Goal: Connect with others: Connect with other users

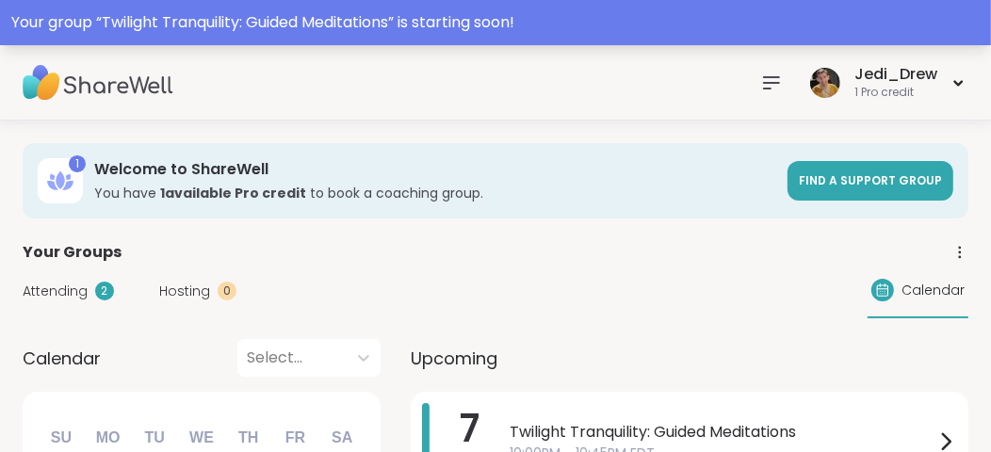
click at [464, 41] on div "Your group “ Twilight Tranquility: Guided Meditations ” is starting soon!" at bounding box center [495, 22] width 991 height 45
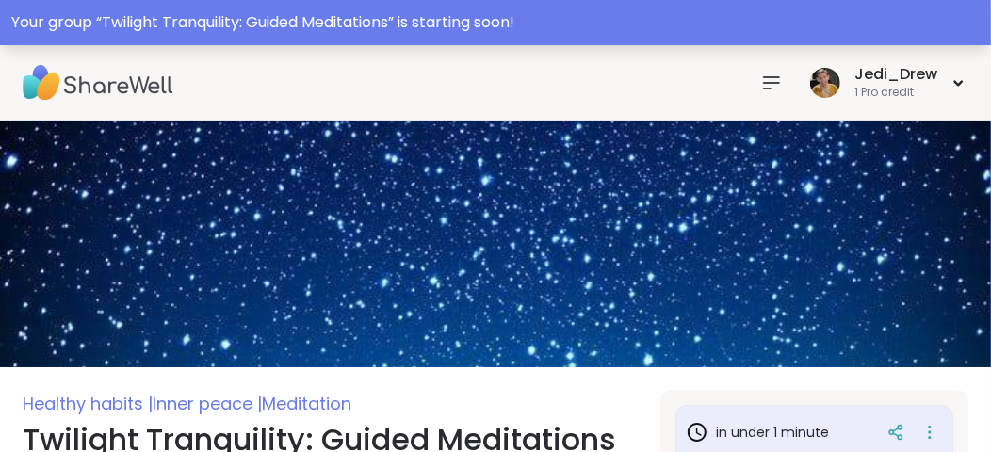
scroll to position [282, 0]
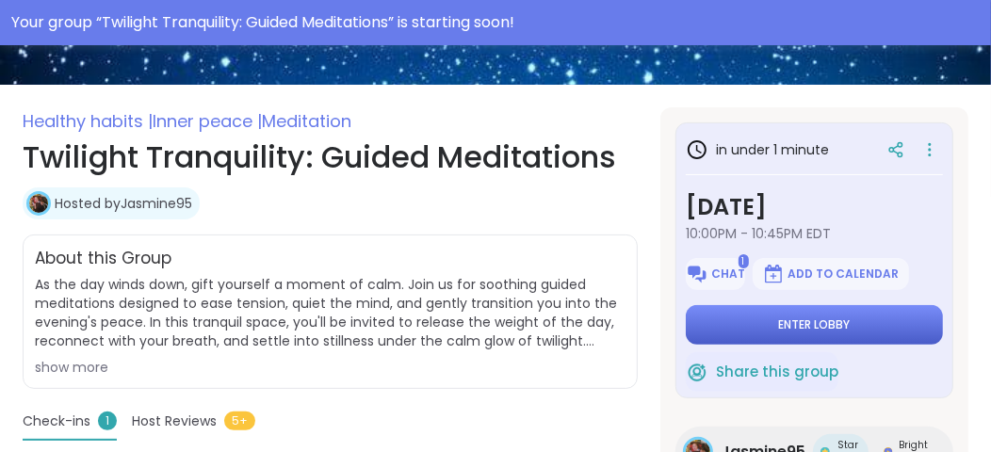
click at [880, 321] on button "Enter lobby" at bounding box center [813, 325] width 257 height 40
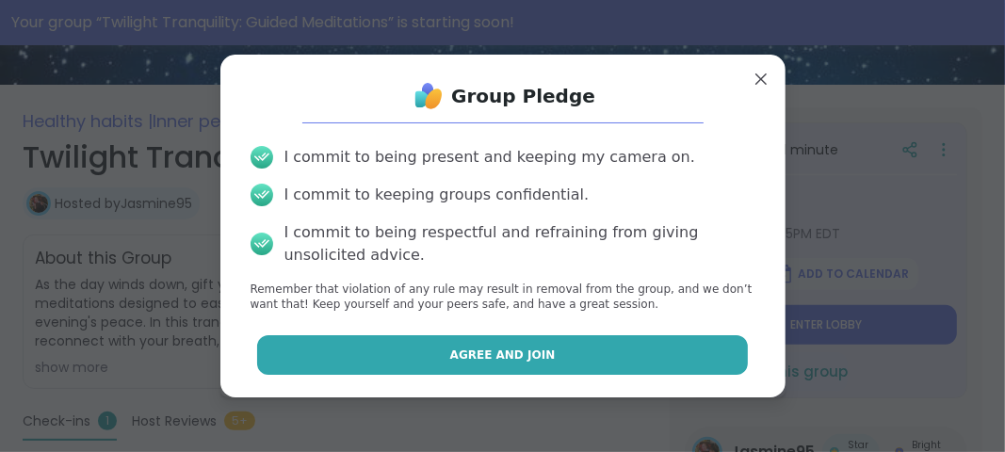
click at [585, 348] on button "Agree and Join" at bounding box center [502, 355] width 491 height 40
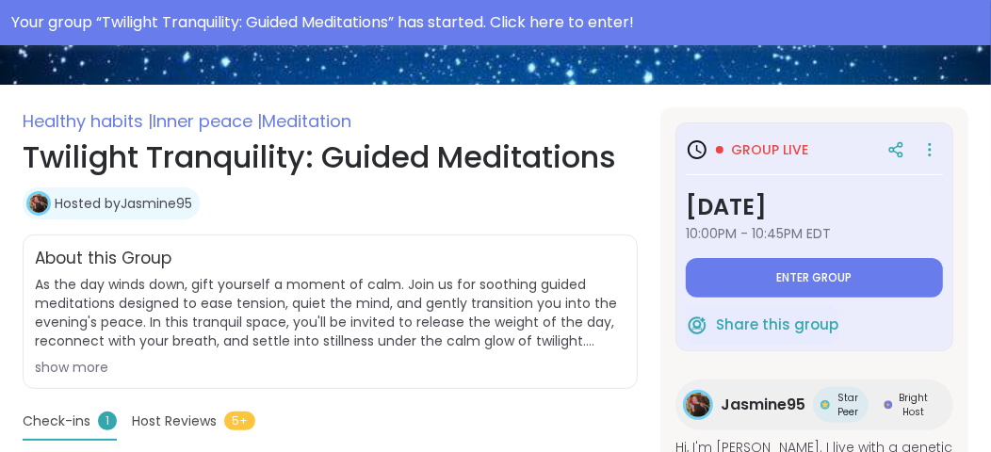
type textarea "*"
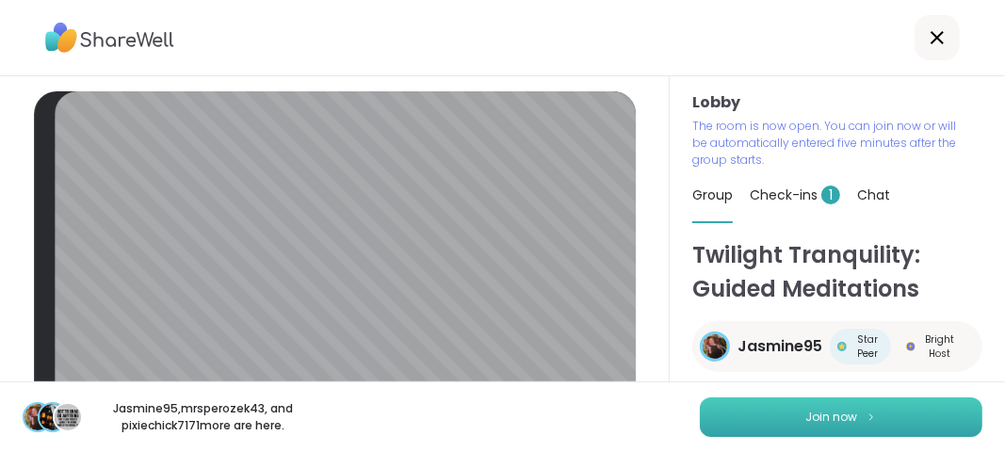
click at [939, 419] on button "Join now" at bounding box center [841, 417] width 282 height 40
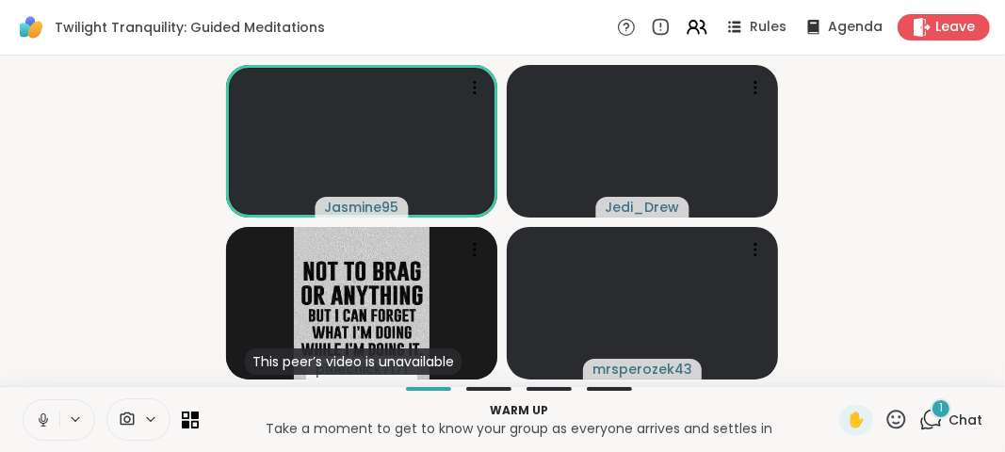
click at [41, 427] on icon at bounding box center [43, 419] width 17 height 17
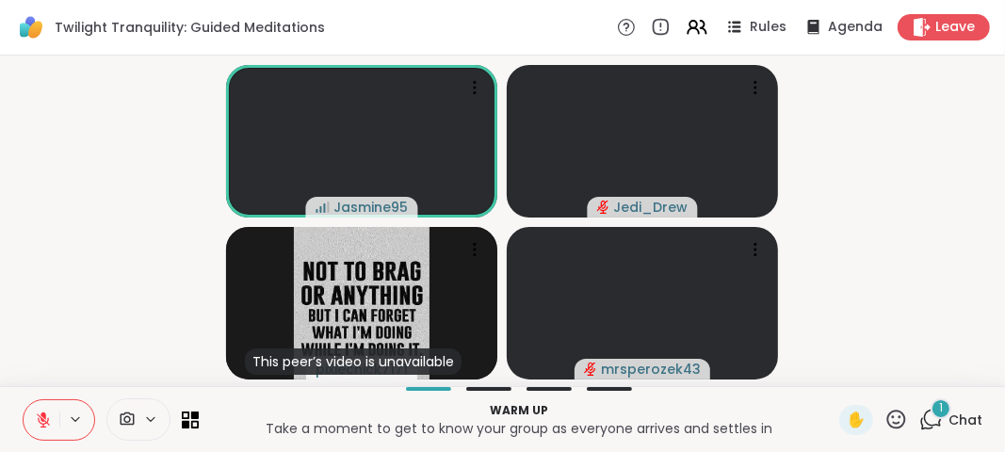
click at [35, 416] on icon at bounding box center [43, 419] width 17 height 17
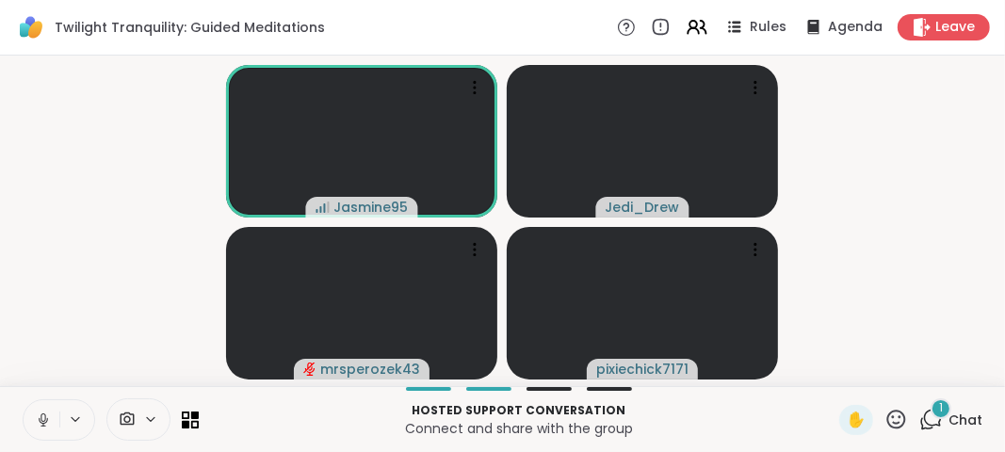
click at [35, 416] on icon at bounding box center [43, 419] width 17 height 17
click at [68, 421] on icon at bounding box center [75, 419] width 15 height 16
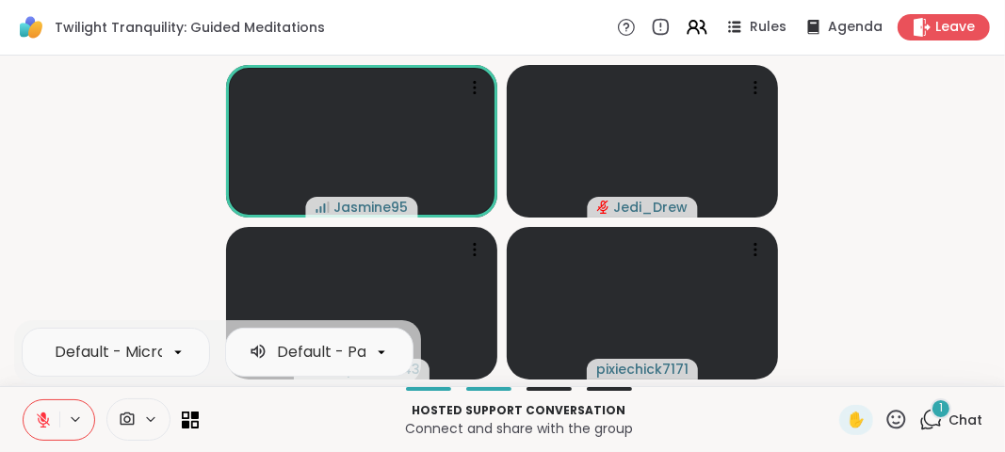
click at [52, 438] on button at bounding box center [42, 420] width 36 height 40
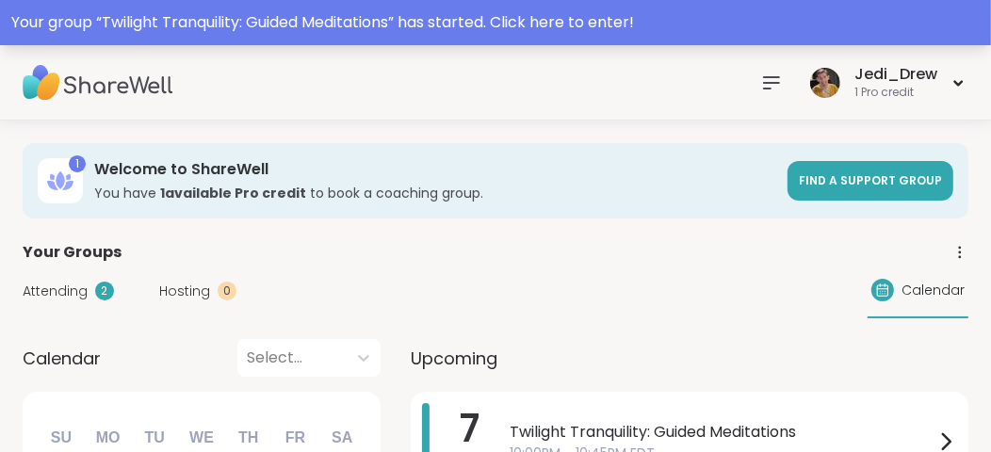
click at [610, 21] on div "Your group “ Twilight Tranquility: Guided Meditations ” has started. Click here…" at bounding box center [495, 22] width 968 height 23
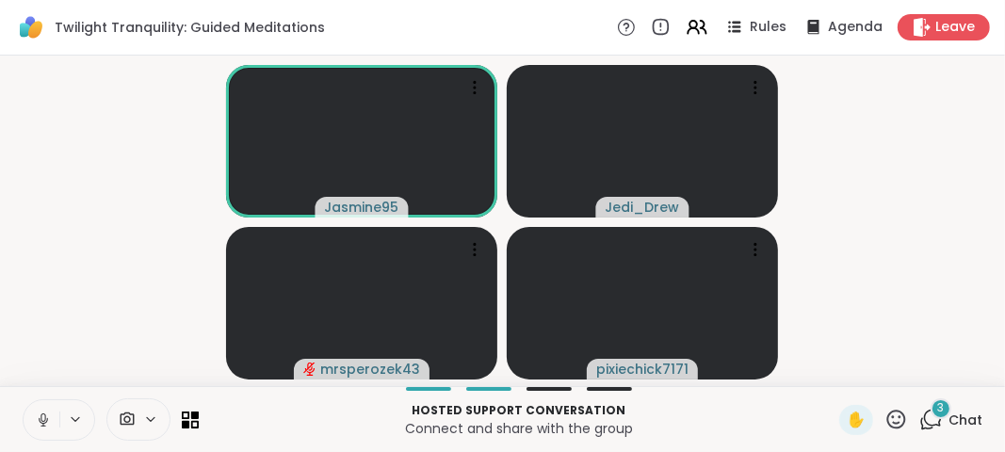
click at [41, 427] on icon at bounding box center [43, 419] width 17 height 17
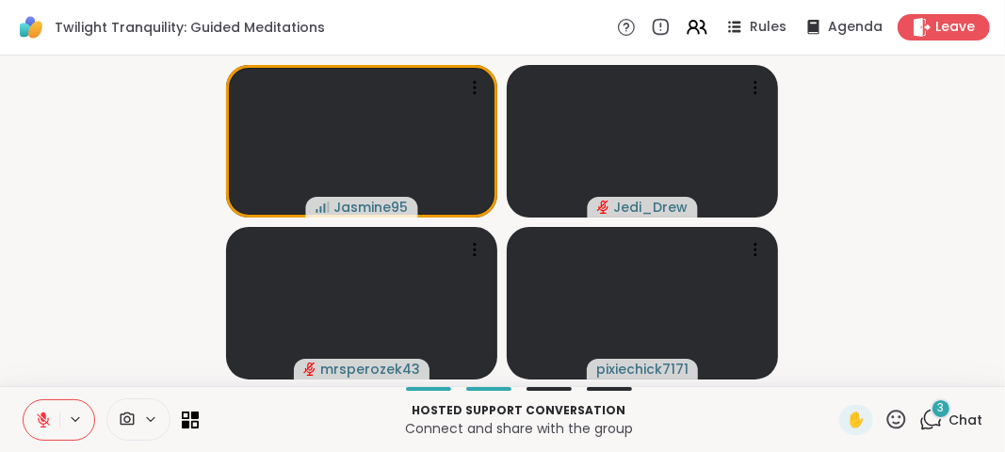
click at [41, 432] on button at bounding box center [42, 420] width 36 height 40
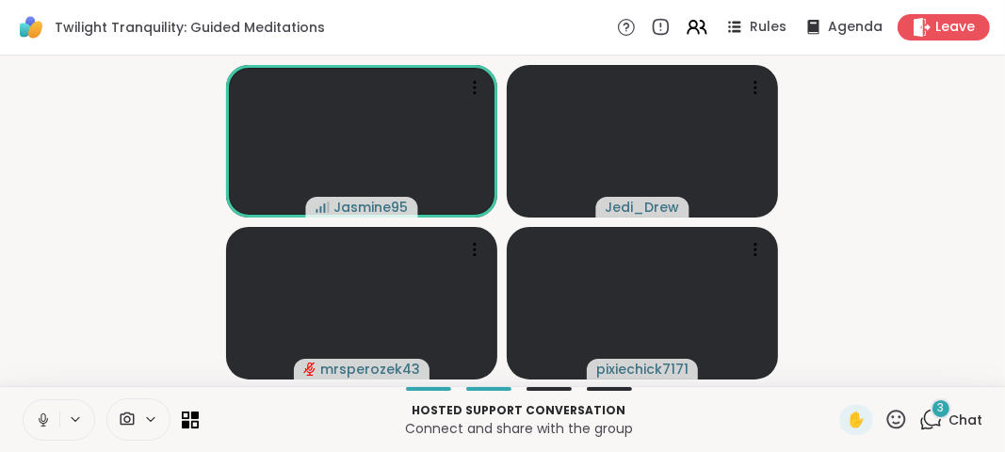
click at [39, 415] on icon at bounding box center [43, 419] width 17 height 17
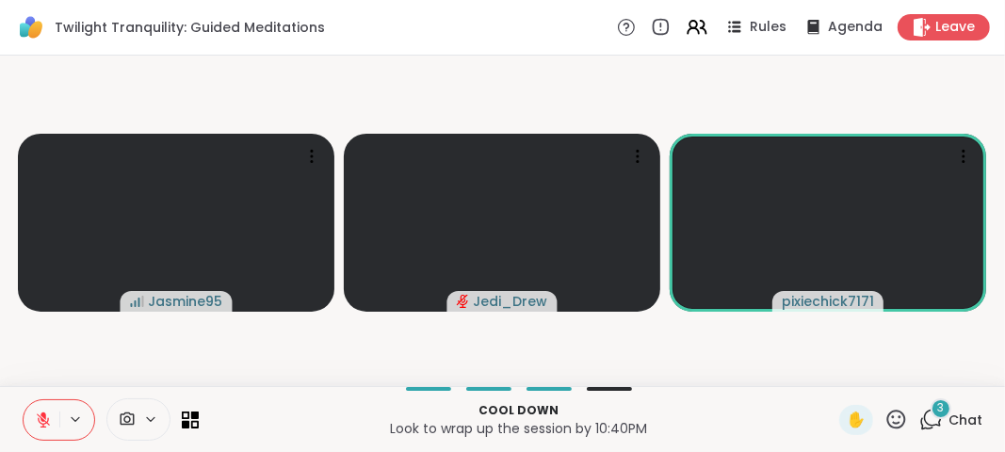
click at [31, 430] on button at bounding box center [42, 420] width 36 height 40
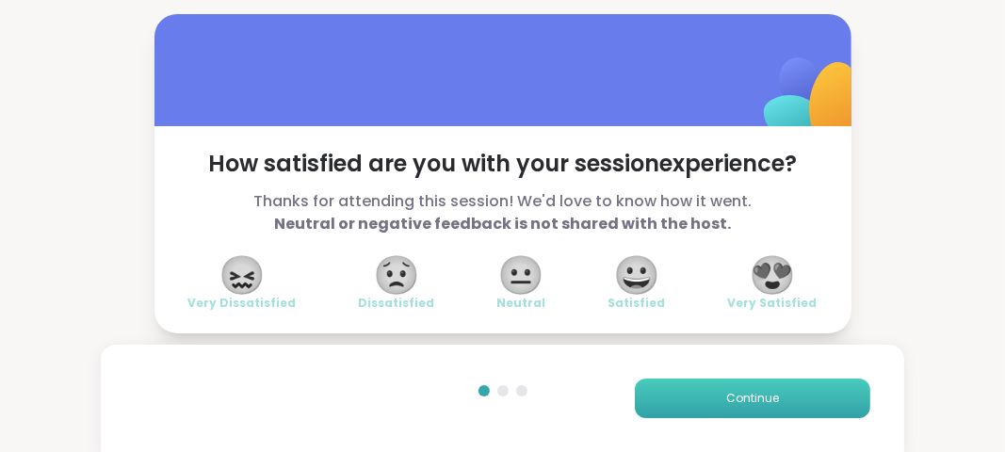
click at [801, 402] on button "Continue" at bounding box center [752, 399] width 235 height 40
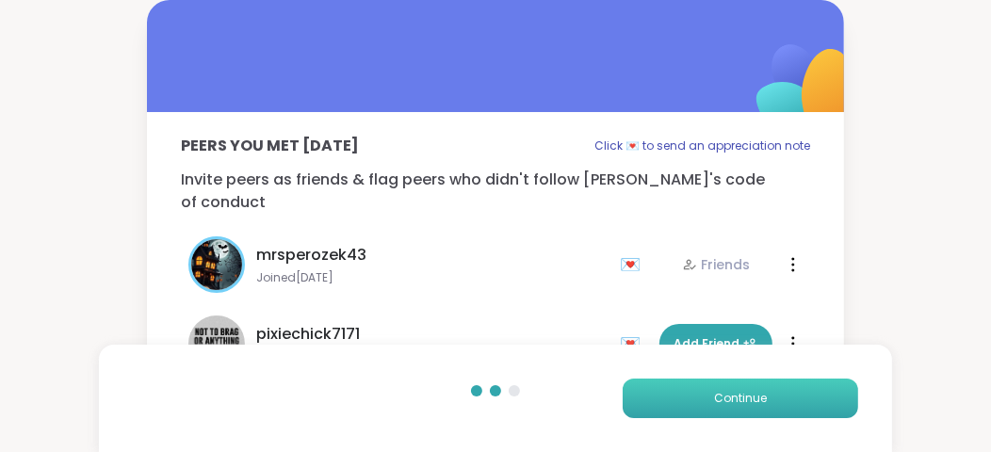
click at [801, 402] on button "Continue" at bounding box center [739, 399] width 235 height 40
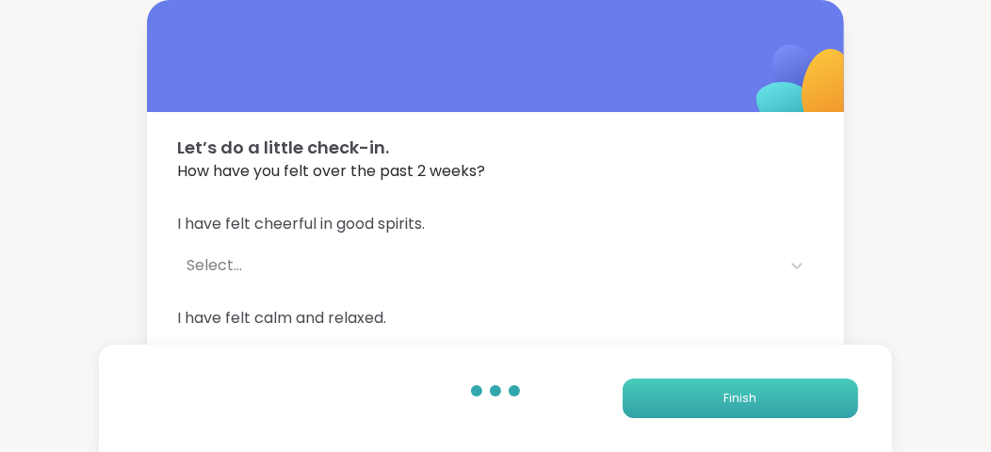
click at [801, 402] on button "Finish" at bounding box center [739, 399] width 235 height 40
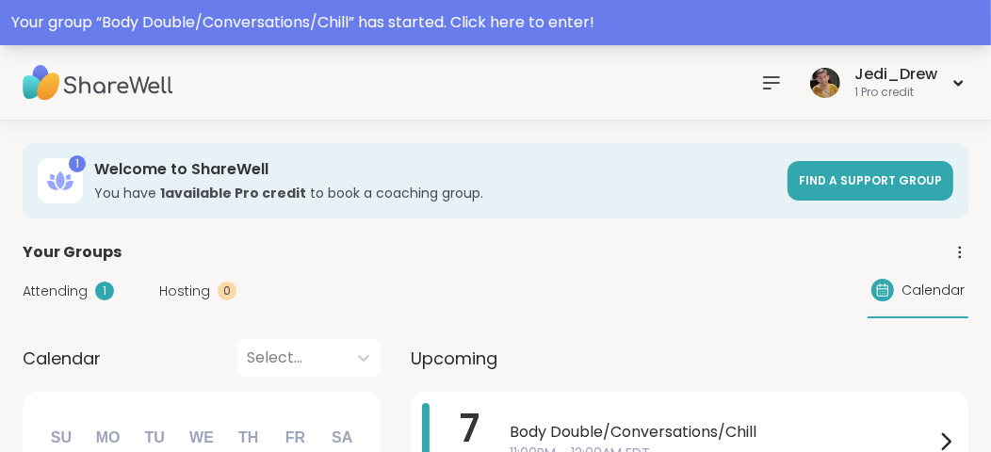
click at [529, 6] on div "Your group “ Body Double/Conversations/Chill ” has started. Click here to enter!" at bounding box center [495, 22] width 991 height 45
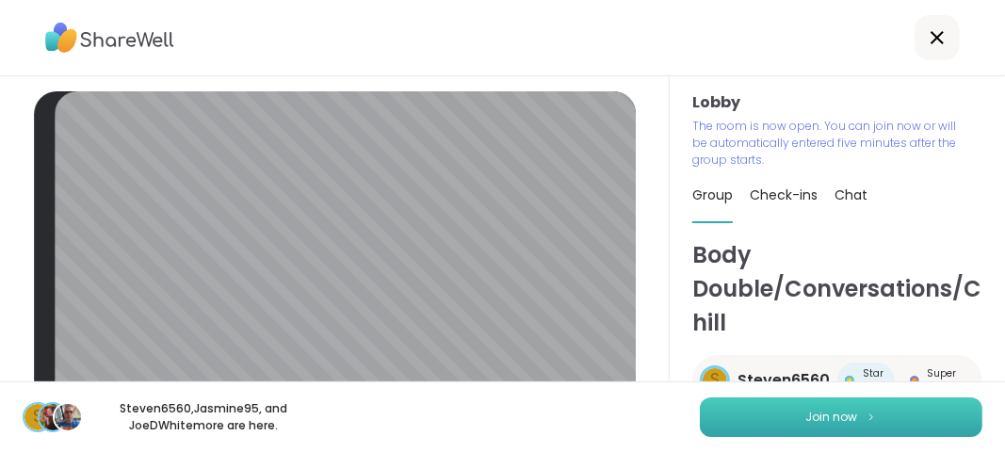
click at [878, 417] on button "Join now" at bounding box center [841, 417] width 282 height 40
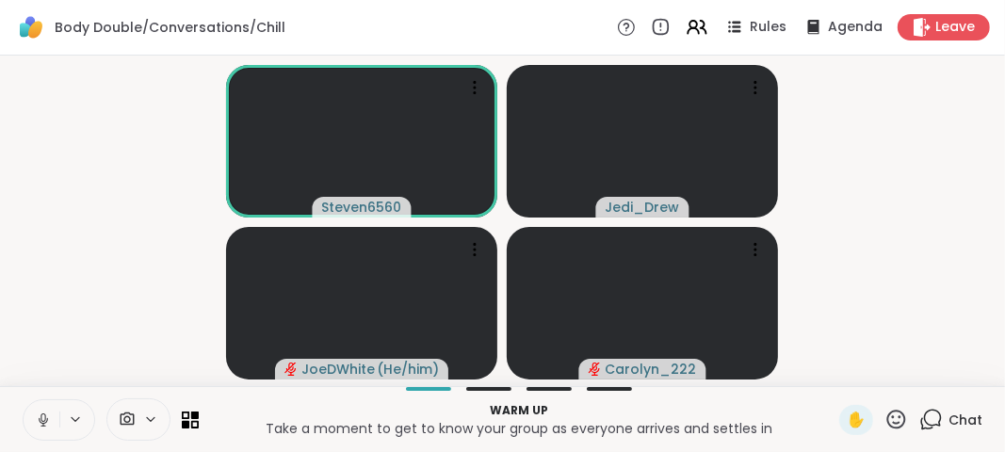
click at [31, 426] on button at bounding box center [42, 420] width 36 height 40
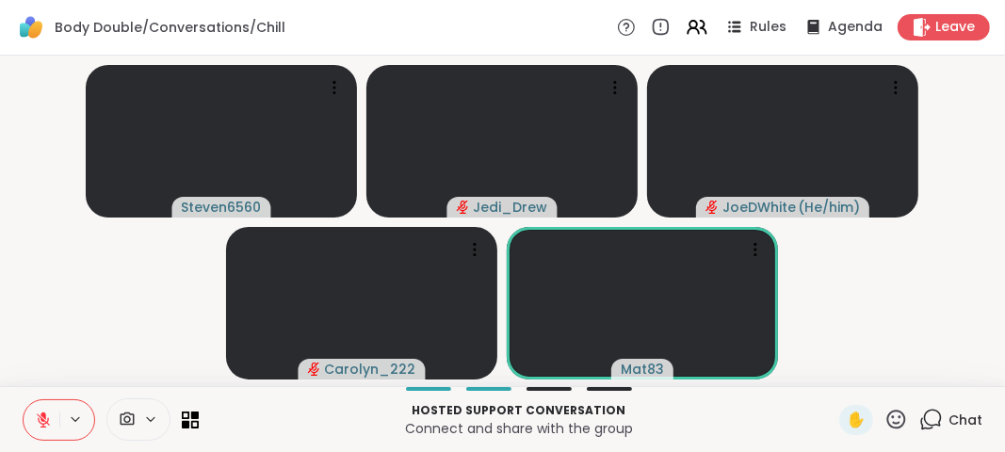
click at [47, 425] on icon at bounding box center [43, 419] width 17 height 17
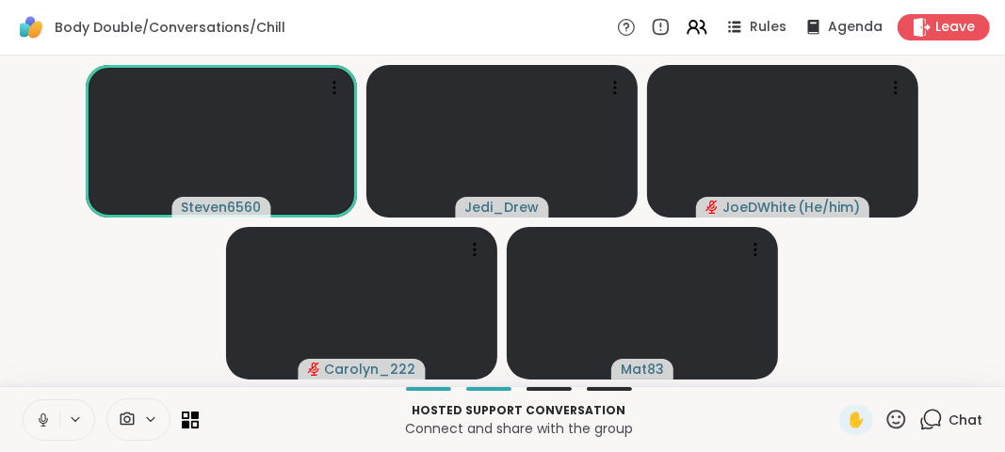
click at [47, 425] on icon at bounding box center [43, 419] width 17 height 17
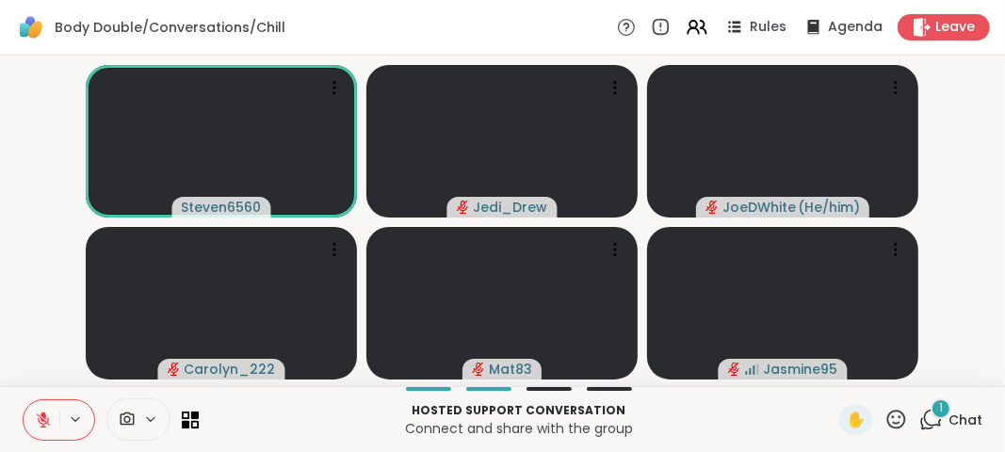
click at [47, 425] on icon at bounding box center [43, 419] width 17 height 17
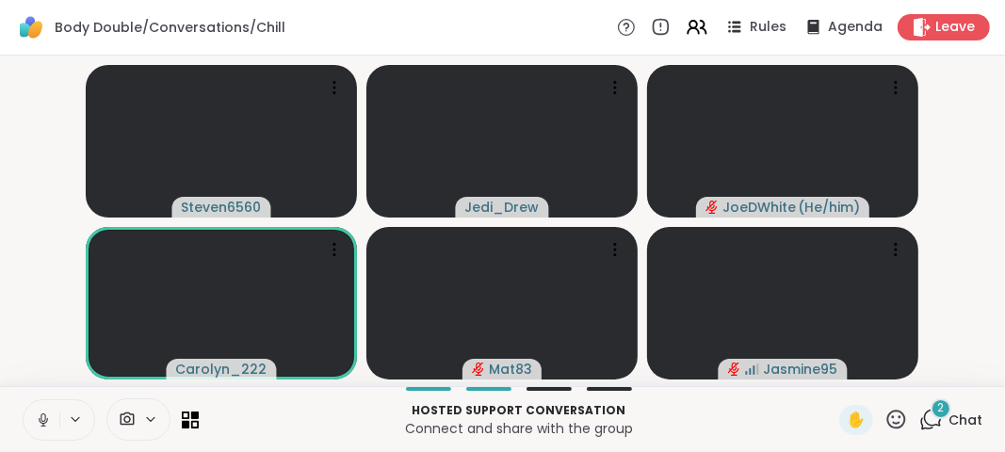
click at [47, 425] on icon at bounding box center [43, 419] width 17 height 17
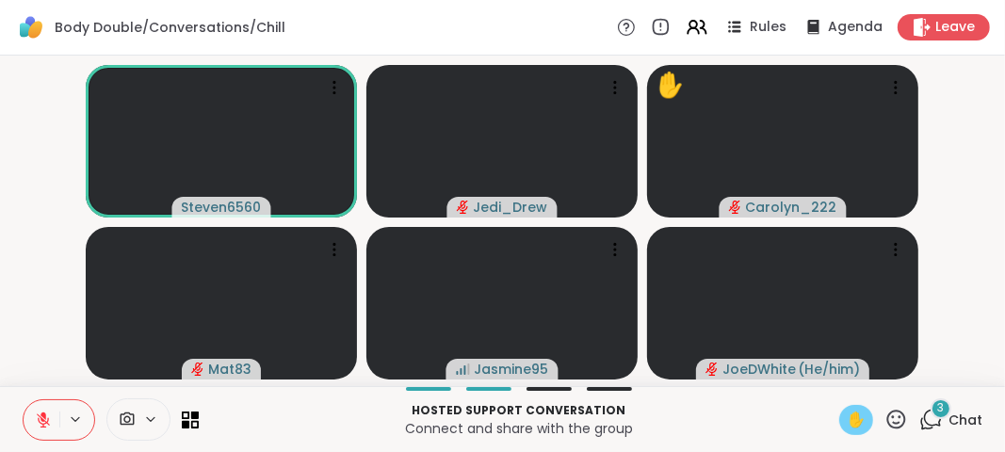
click at [849, 425] on span "✋" at bounding box center [856, 420] width 19 height 23
click at [40, 412] on icon at bounding box center [43, 419] width 17 height 17
click at [54, 412] on button at bounding box center [42, 420] width 36 height 40
click at [853, 426] on div "✋" at bounding box center [856, 420] width 34 height 30
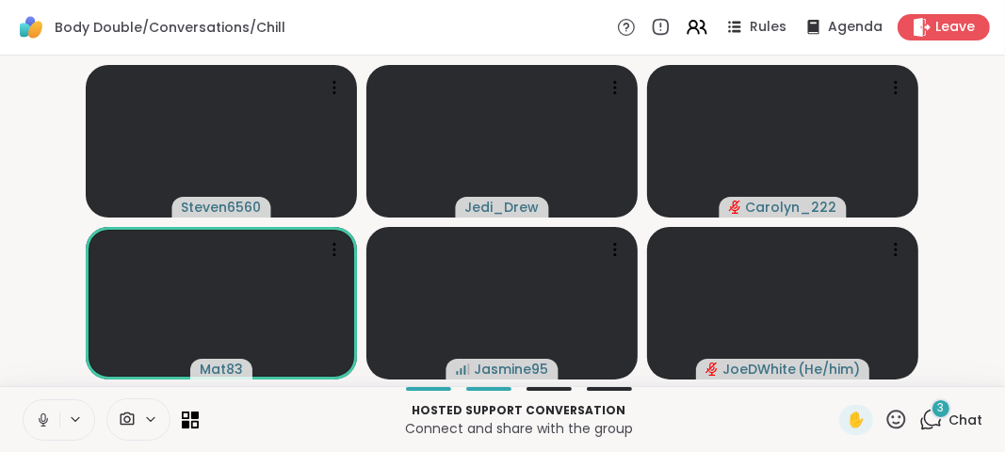
click at [59, 427] on button at bounding box center [76, 419] width 35 height 16
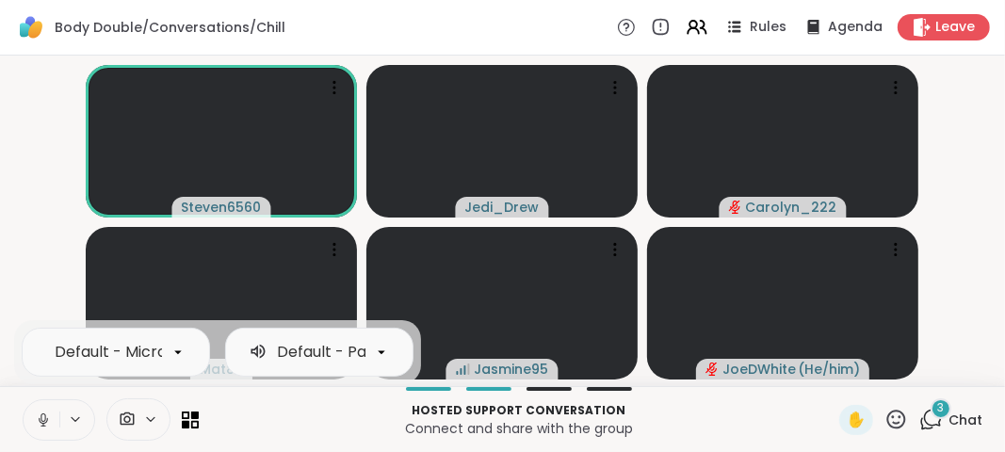
click at [47, 427] on icon at bounding box center [43, 419] width 17 height 17
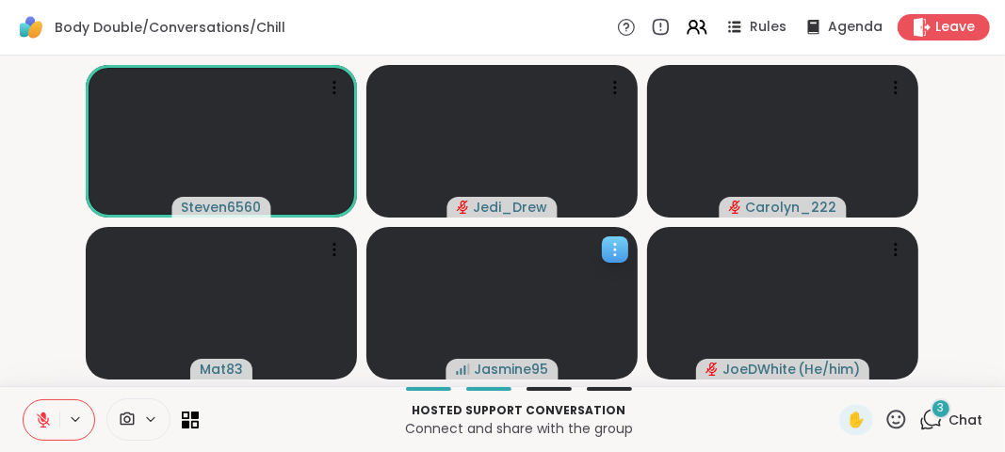
click at [555, 300] on video at bounding box center [501, 303] width 271 height 153
click at [216, 146] on video at bounding box center [221, 141] width 271 height 153
click at [218, 11] on div "Body Double/Conversations/Chill" at bounding box center [150, 27] width 270 height 32
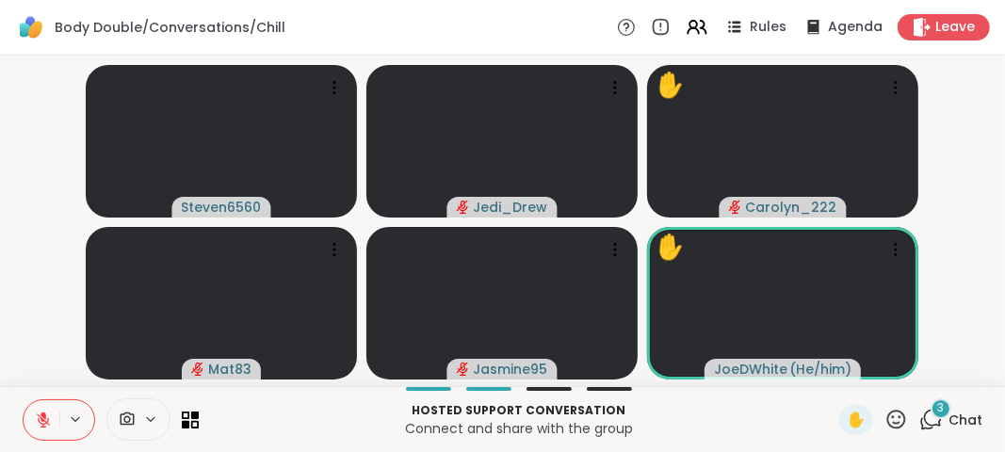
click at [30, 408] on button at bounding box center [42, 420] width 36 height 40
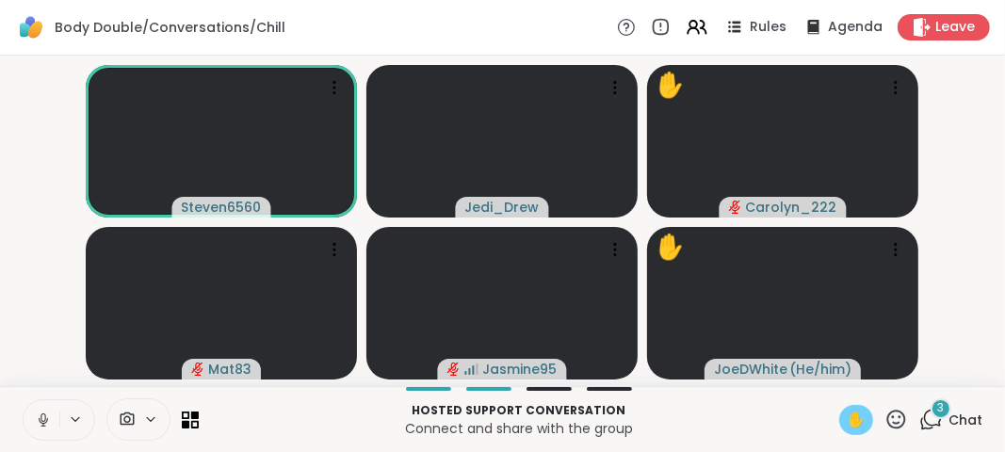
click at [858, 423] on div "✋" at bounding box center [856, 420] width 34 height 30
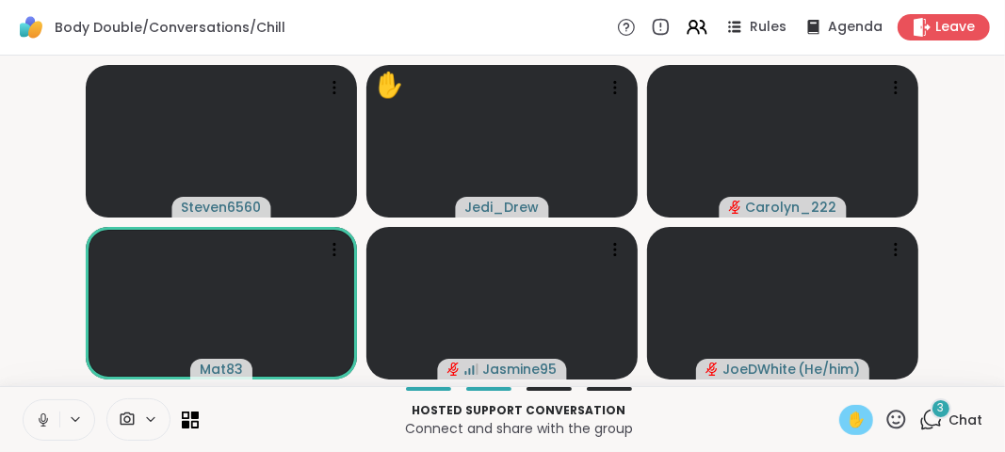
click at [858, 423] on div "✋" at bounding box center [856, 420] width 34 height 30
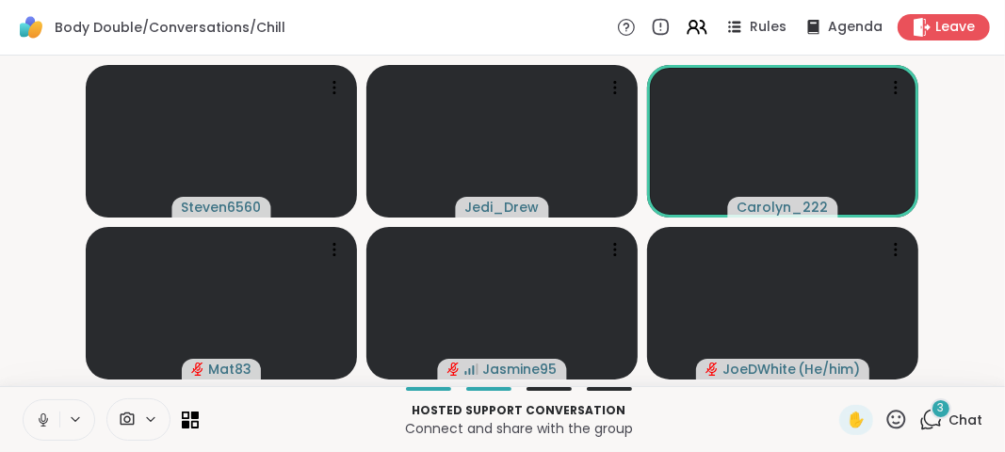
click at [48, 428] on icon at bounding box center [43, 419] width 17 height 17
click at [952, 414] on span "Chat" at bounding box center [965, 420] width 34 height 19
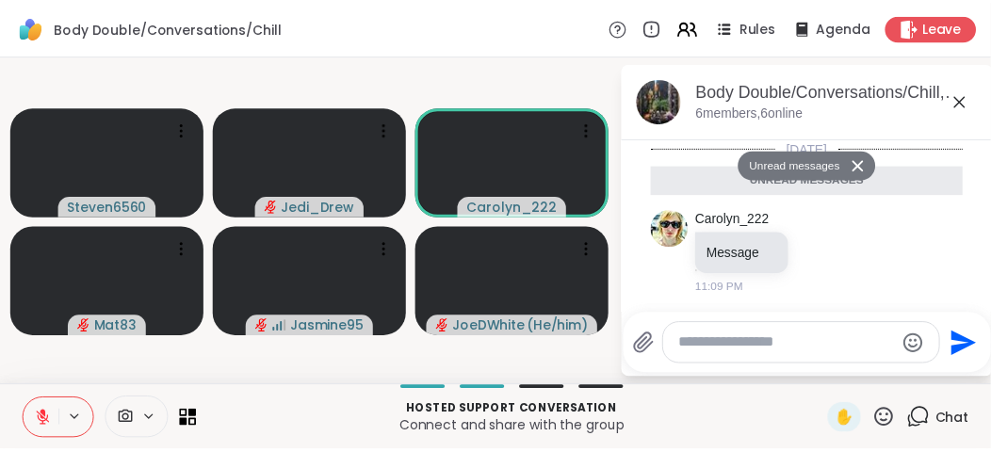
scroll to position [1550, 0]
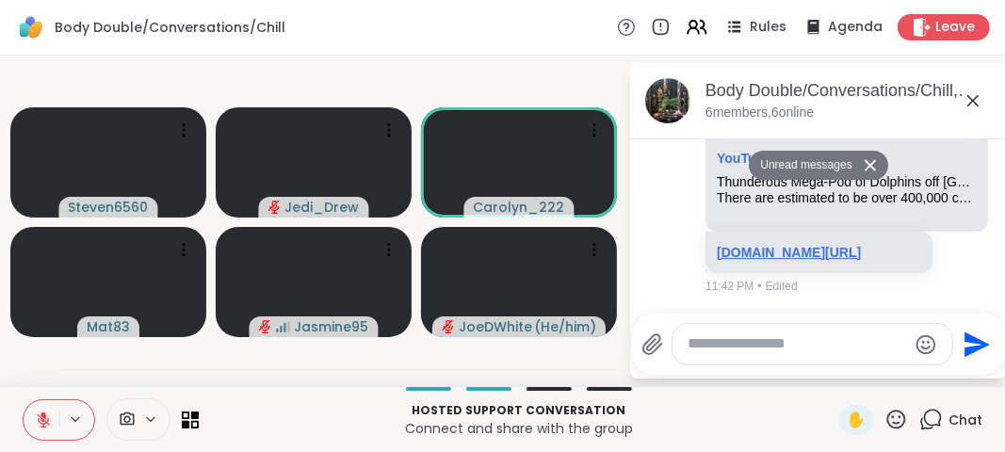
click at [798, 260] on link "youtu.be/u-YR1tV-IjQ?si=8W1VpqeMQnB9BN5f" at bounding box center [789, 252] width 144 height 15
click at [40, 425] on icon at bounding box center [43, 419] width 17 height 17
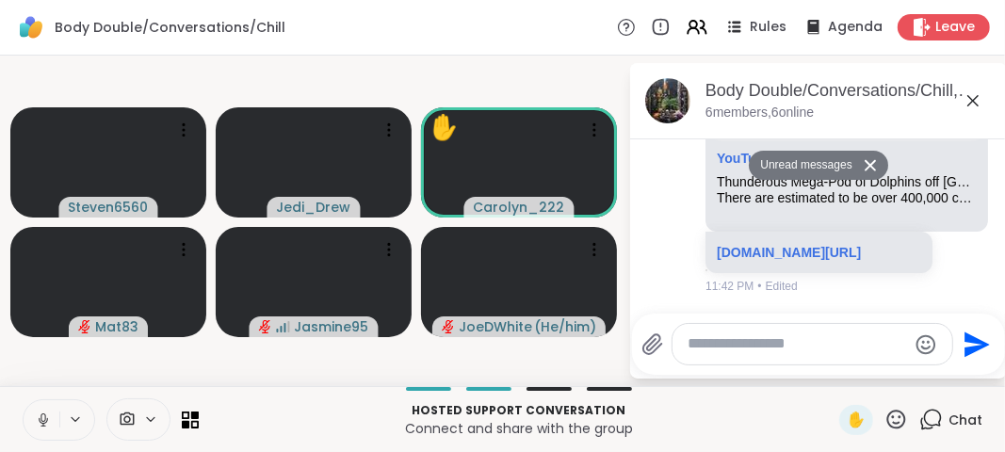
click at [40, 425] on icon at bounding box center [43, 419] width 17 height 17
click at [847, 424] on span "✋" at bounding box center [856, 420] width 19 height 23
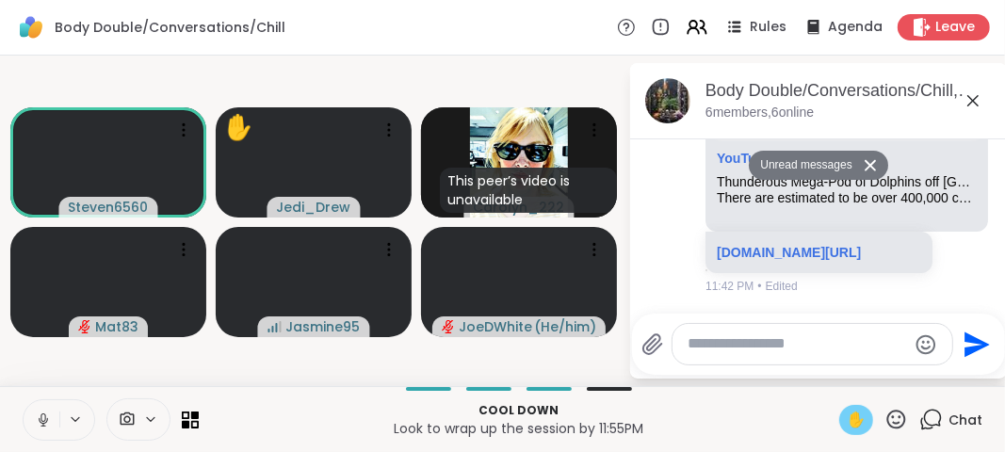
click at [847, 424] on span "✋" at bounding box center [856, 420] width 19 height 23
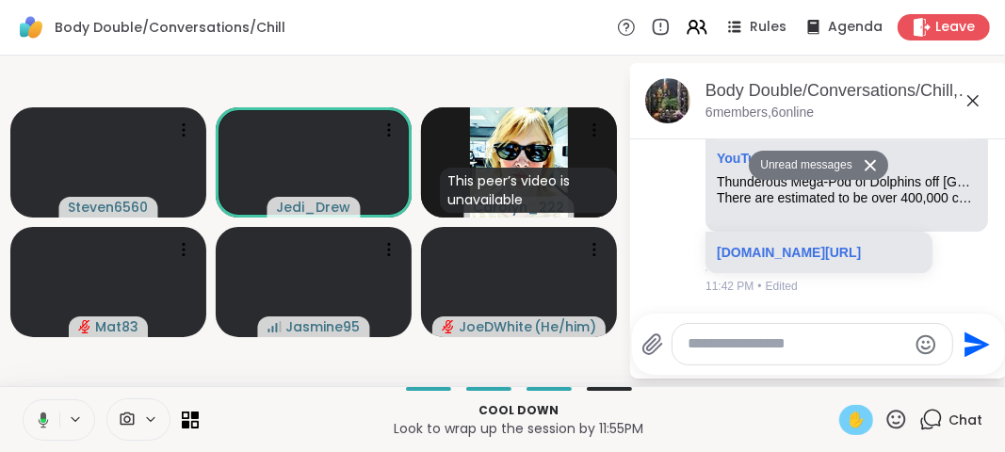
click at [847, 424] on span "✋" at bounding box center [856, 420] width 19 height 23
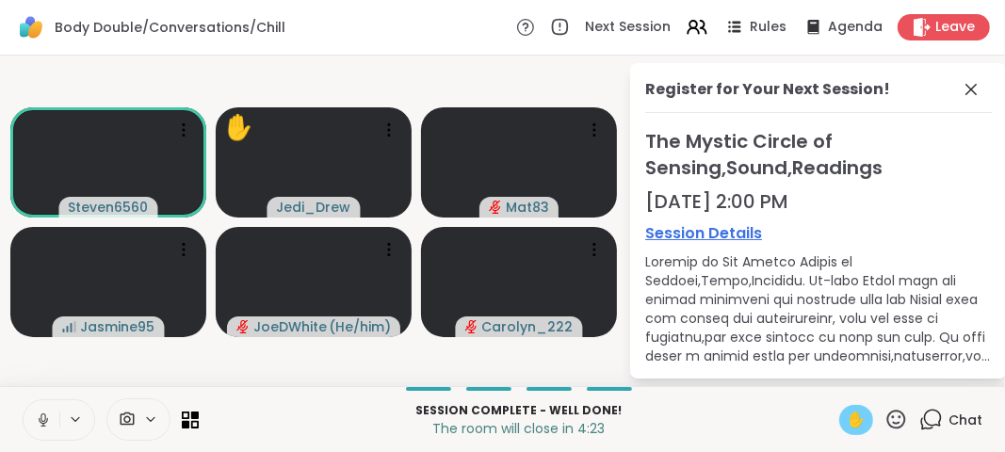
click at [847, 424] on span "✋" at bounding box center [856, 420] width 19 height 23
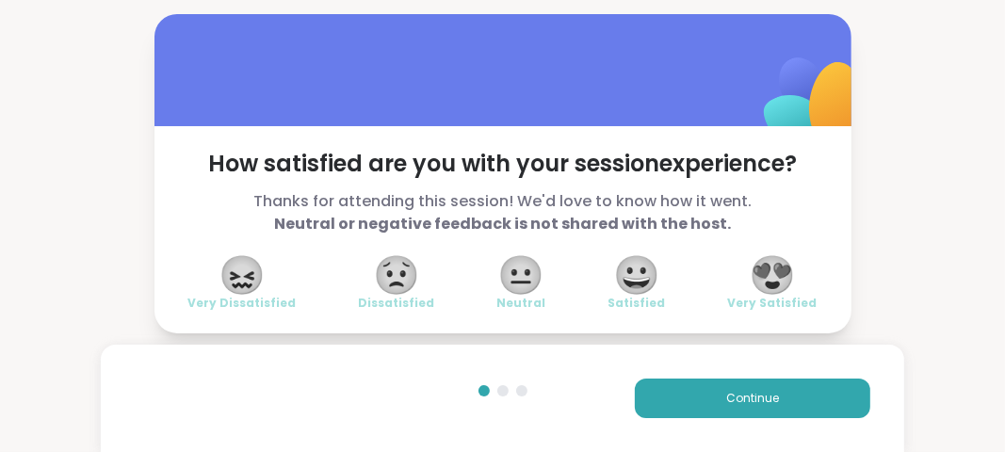
click at [778, 269] on span "😍" at bounding box center [772, 275] width 47 height 34
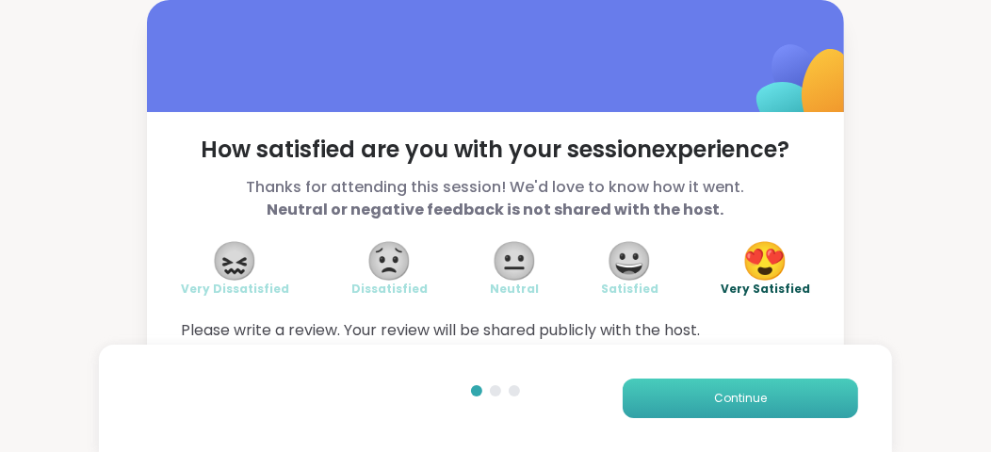
click at [769, 383] on button "Continue" at bounding box center [739, 399] width 235 height 40
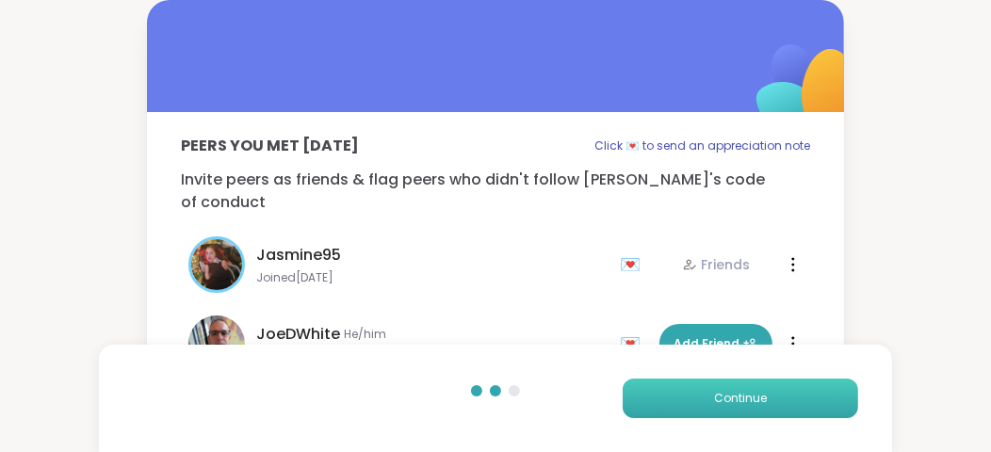
scroll to position [232, 0]
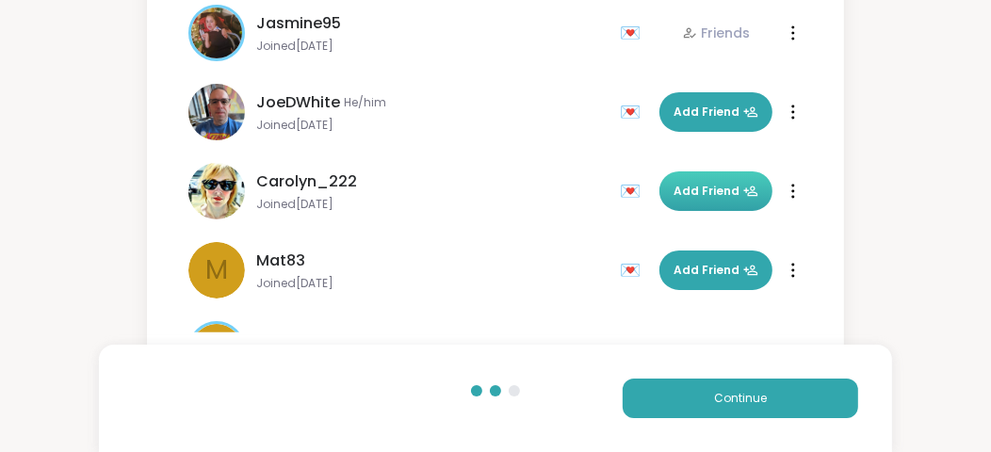
click at [709, 179] on button "Add Friend" at bounding box center [715, 191] width 113 height 40
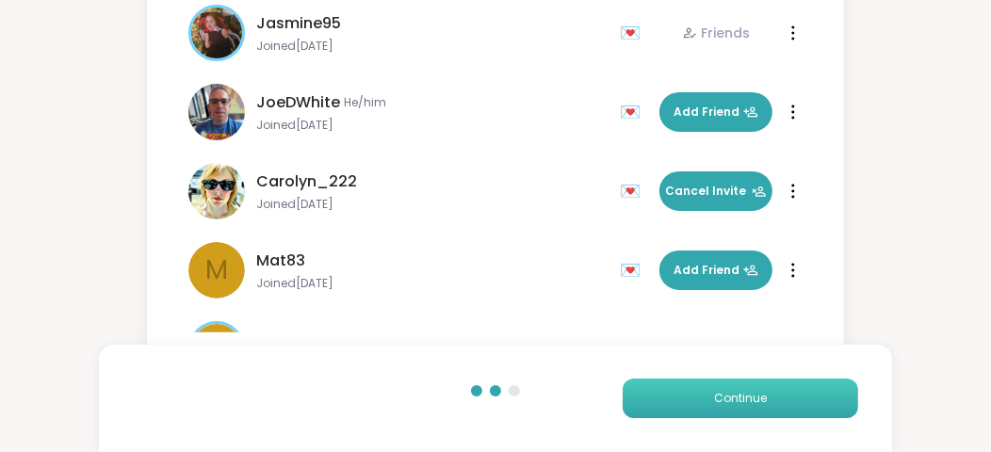
click at [841, 397] on button "Continue" at bounding box center [739, 399] width 235 height 40
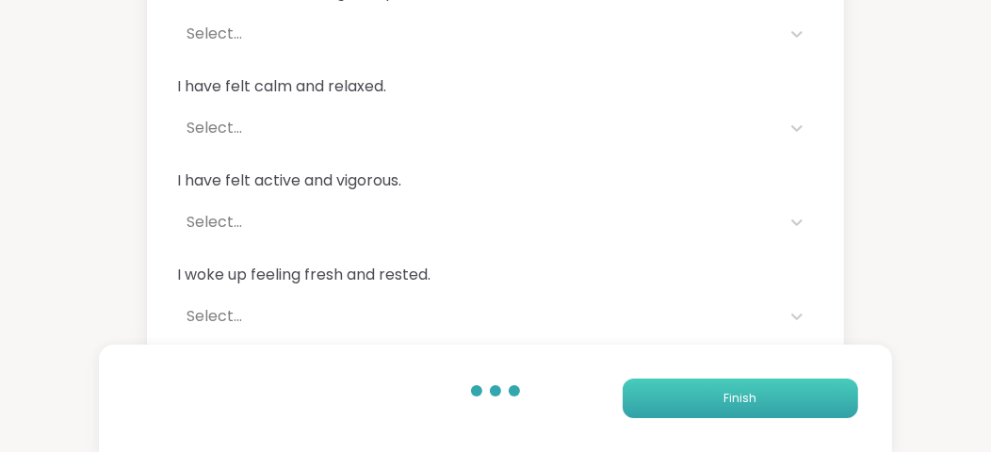
click at [841, 397] on button "Finish" at bounding box center [739, 399] width 235 height 40
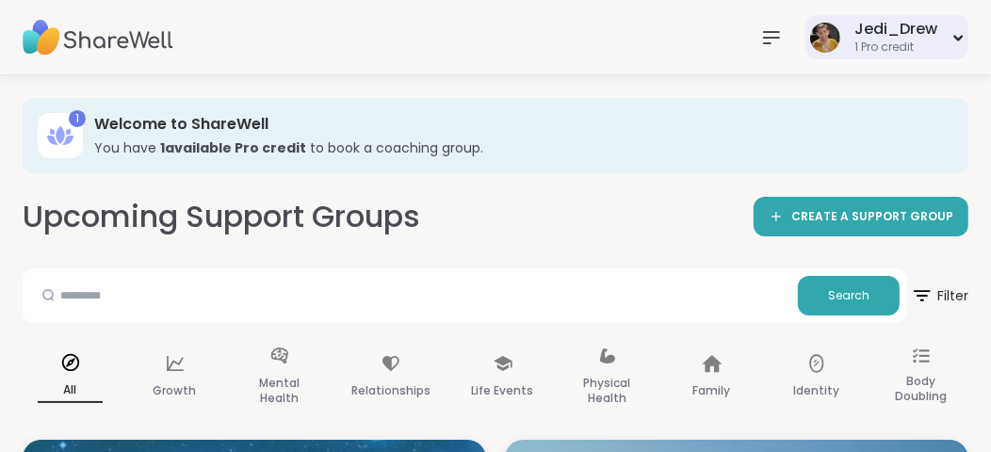
click at [893, 27] on div "Jedi_Drew" at bounding box center [895, 29] width 83 height 21
click at [770, 55] on div at bounding box center [771, 38] width 38 height 38
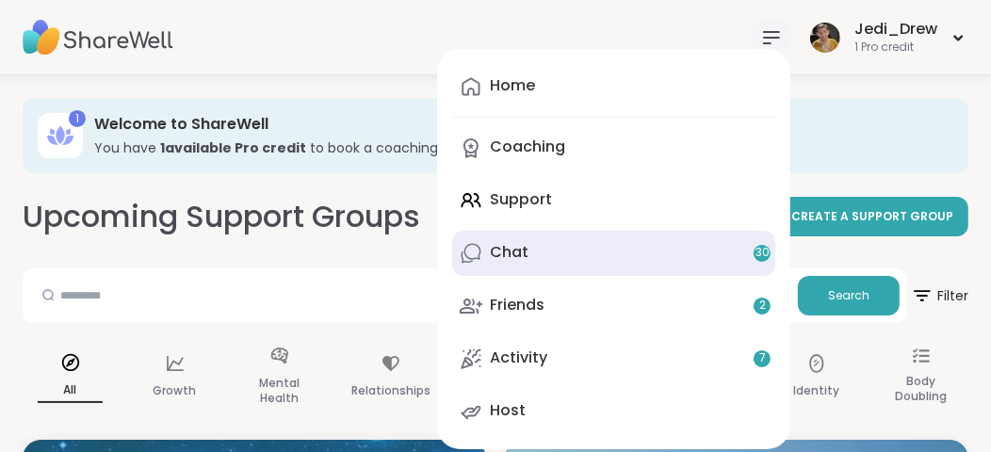
click at [524, 245] on div "Chat 30" at bounding box center [509, 252] width 39 height 21
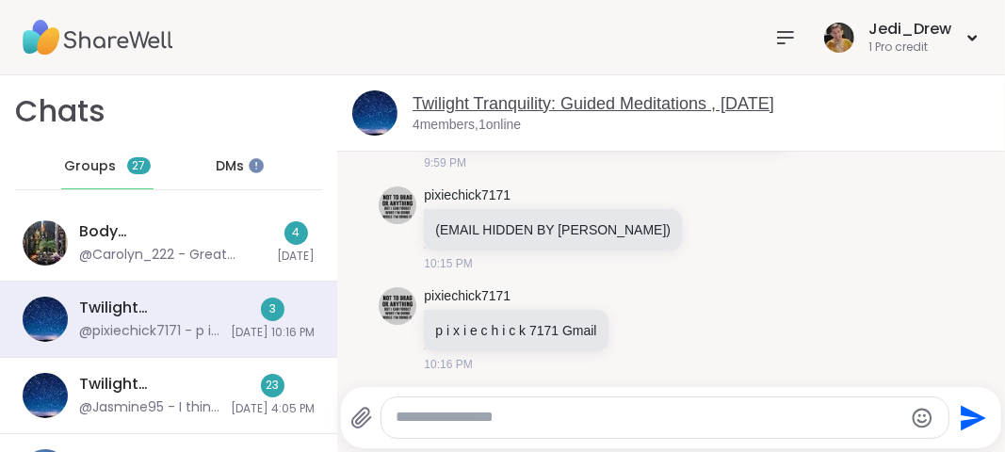
click at [488, 107] on link "Twilight Tranquility: Guided Meditations , Oct 07" at bounding box center [593, 103] width 362 height 19
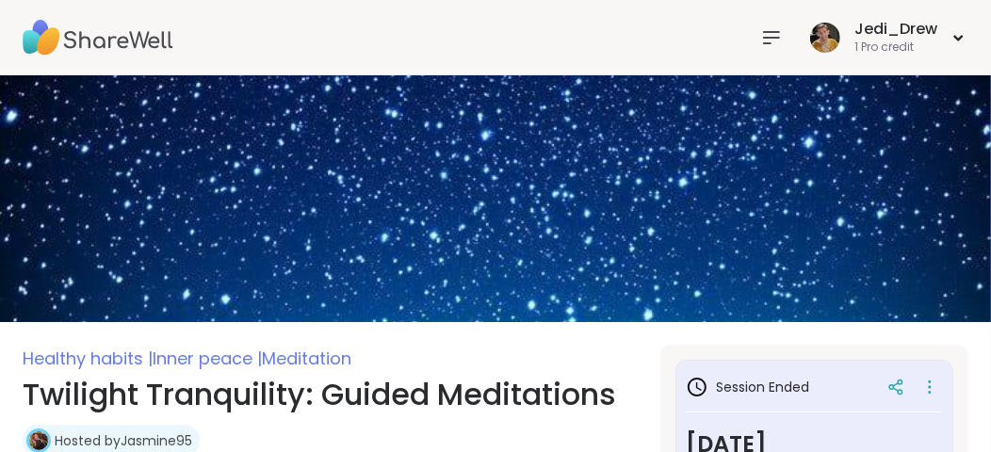
scroll to position [282, 0]
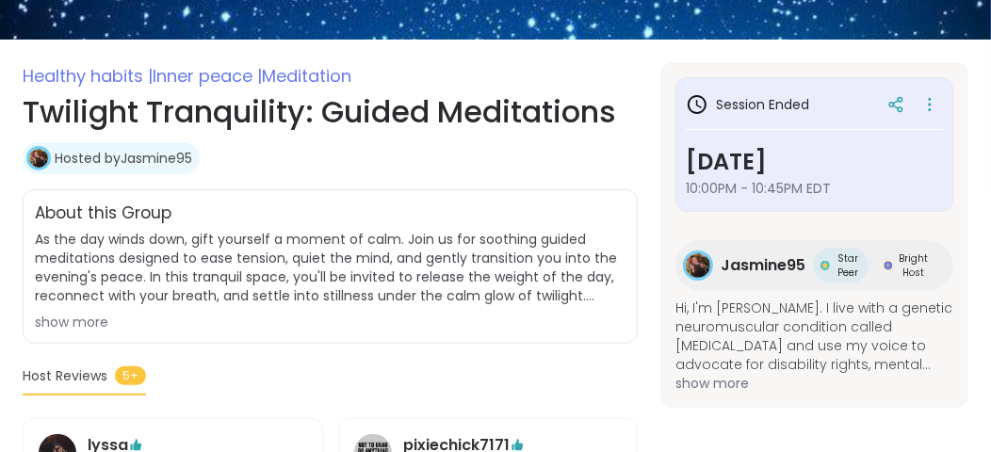
click at [751, 260] on span "Jasmine95" at bounding box center [762, 265] width 85 height 23
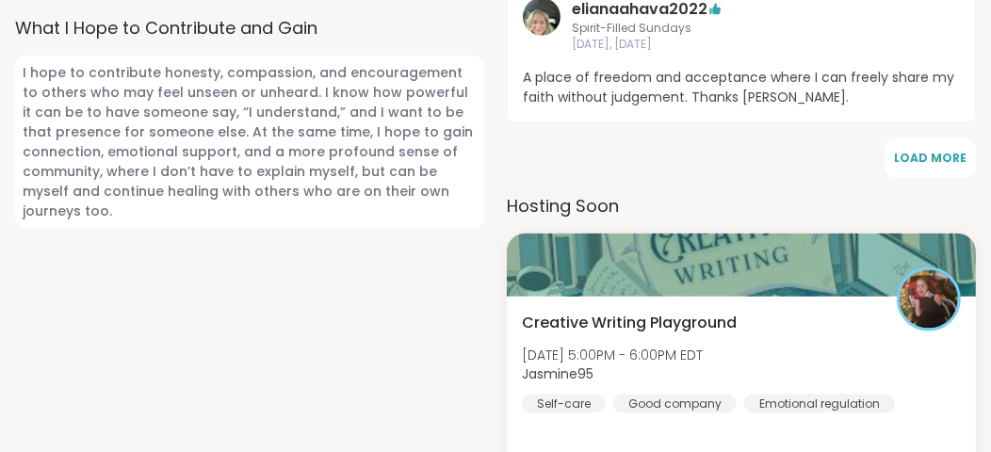
scroll to position [1694, 0]
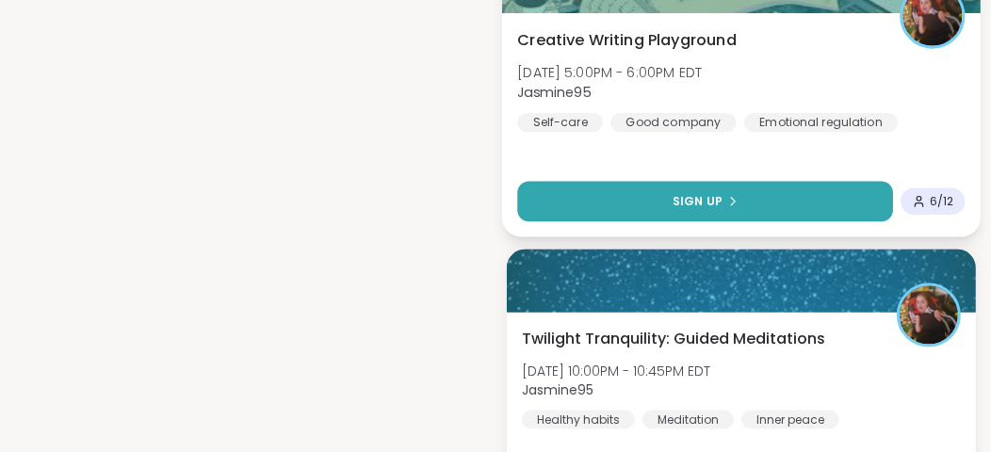
click at [804, 190] on button "Sign Up" at bounding box center [705, 201] width 376 height 40
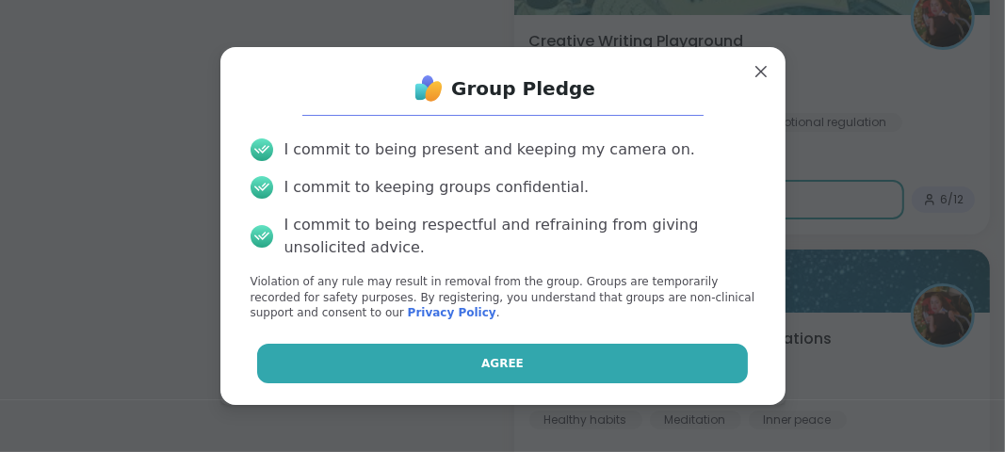
click at [558, 350] on button "Agree" at bounding box center [502, 364] width 491 height 40
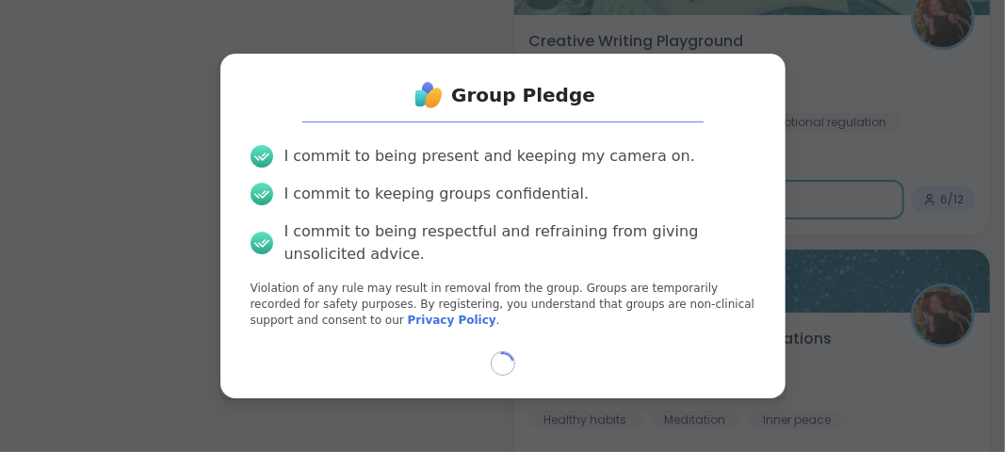
select select "**"
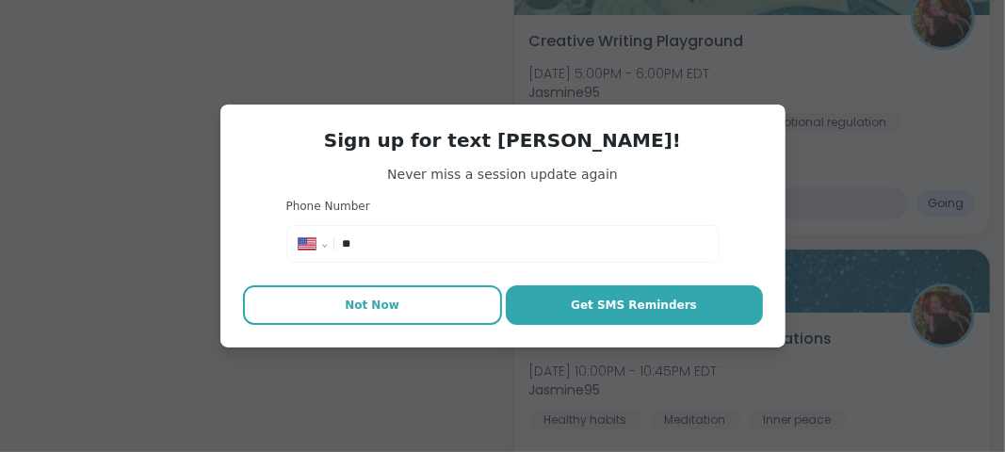
click at [380, 318] on button "Not Now" at bounding box center [372, 305] width 259 height 40
